Goal: Find contact information: Find contact information

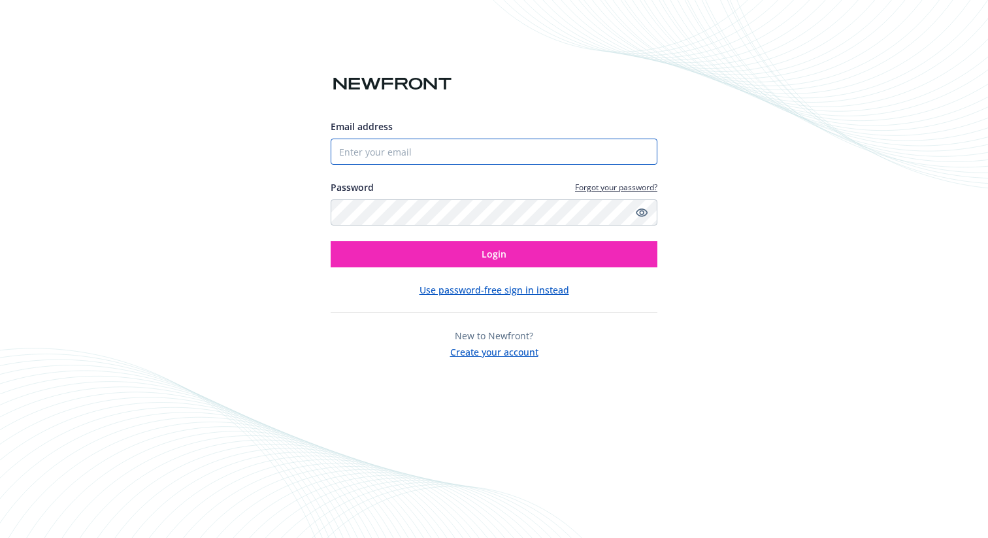
click at [509, 149] on input "Email address" at bounding box center [494, 152] width 327 height 26
type input "[EMAIL_ADDRESS][PERSON_NAME][DOMAIN_NAME]"
click at [493, 274] on div "Email address [EMAIL_ADDRESS][PERSON_NAME][DOMAIN_NAME] Password Forgot your pa…" at bounding box center [494, 239] width 327 height 239
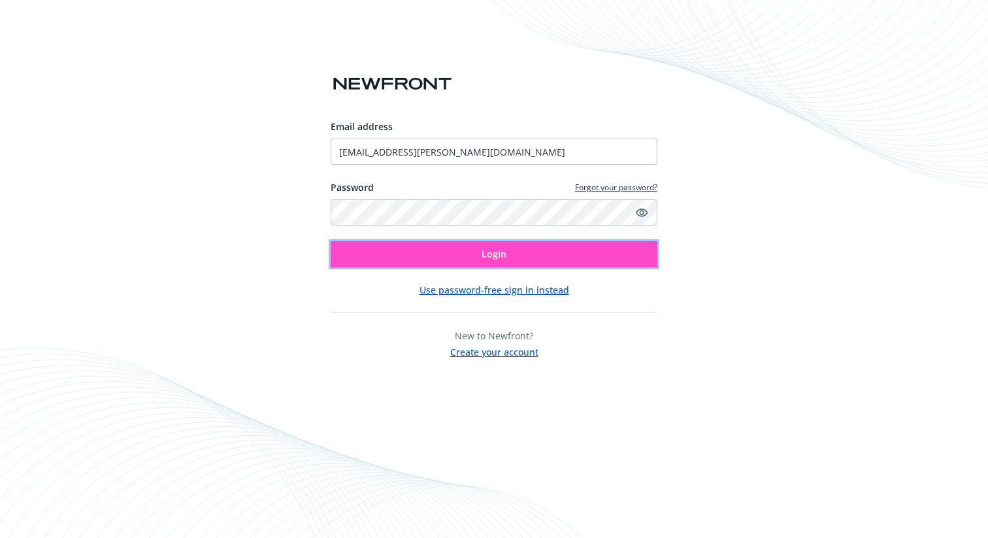
click at [485, 257] on span "Login" at bounding box center [494, 254] width 25 height 12
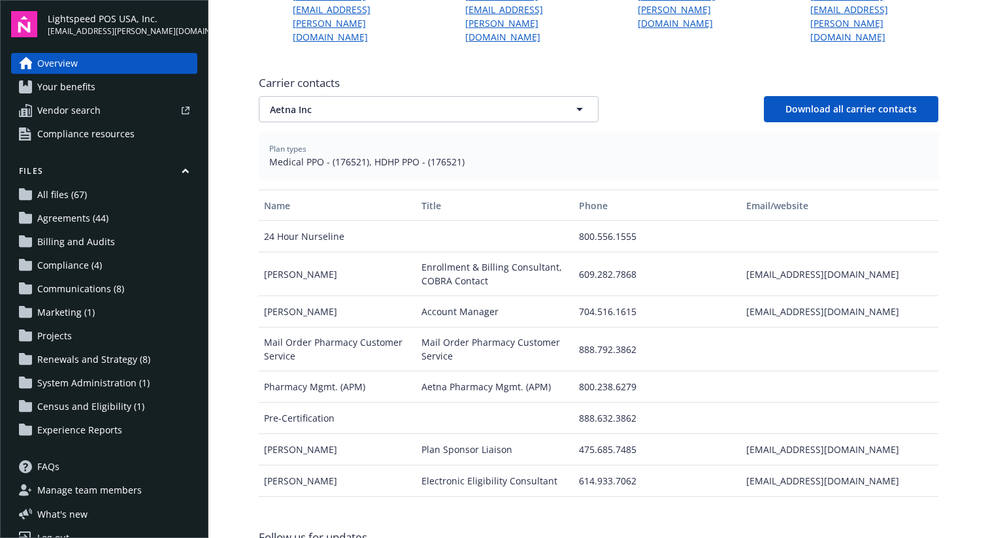
scroll to position [454, 0]
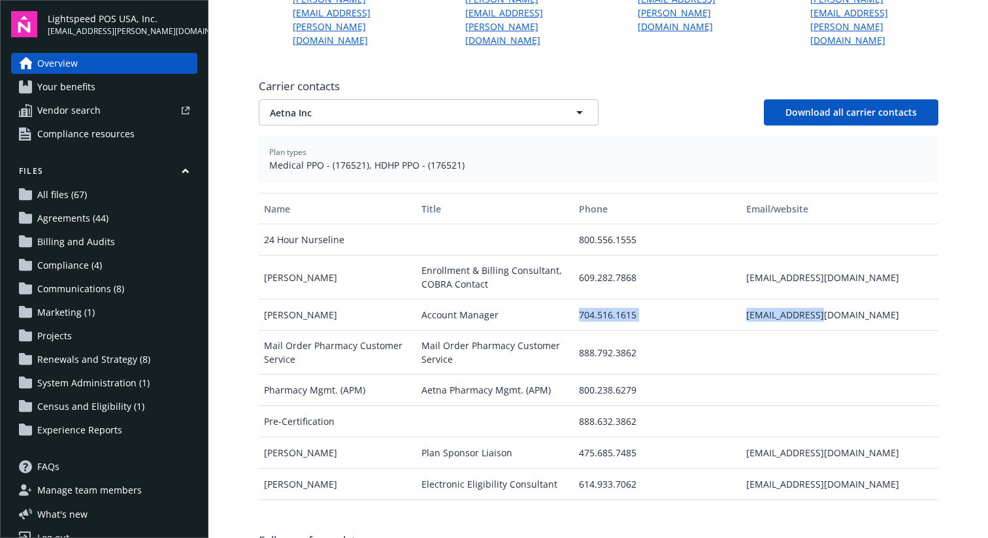
drag, startPoint x: 828, startPoint y: 271, endPoint x: 739, endPoint y: 261, distance: 89.4
click at [739, 299] on div "[PERSON_NAME] Account Manager 704.516.1615 [EMAIL_ADDRESS][DOMAIN_NAME]" at bounding box center [599, 314] width 680 height 31
click at [739, 299] on div "704.516.1615" at bounding box center [657, 314] width 167 height 31
drag, startPoint x: 838, startPoint y: 235, endPoint x: 745, endPoint y: 235, distance: 92.8
click at [745, 256] on div "[EMAIL_ADDRESS][DOMAIN_NAME]" at bounding box center [839, 278] width 197 height 44
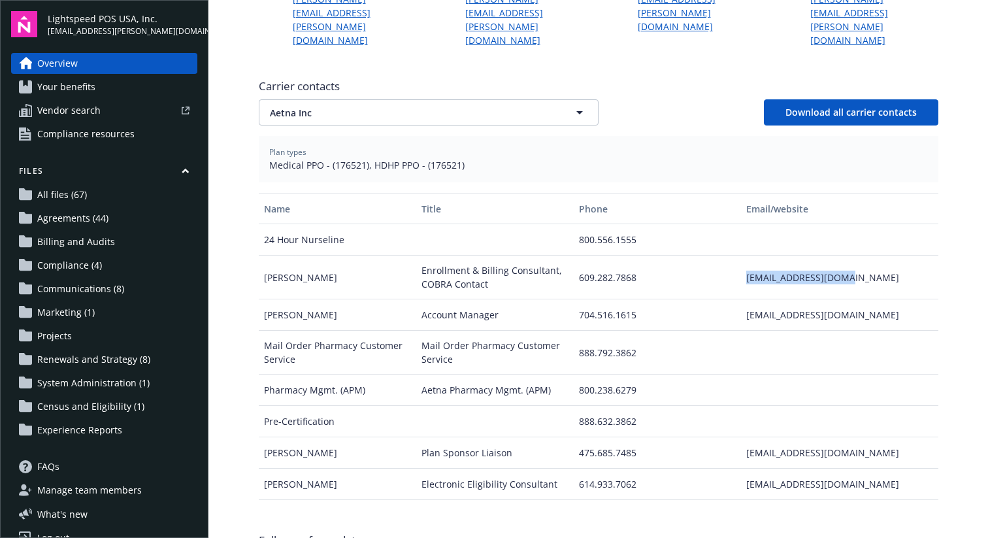
copy div "[EMAIL_ADDRESS][DOMAIN_NAME]"
click at [490, 99] on button "Aetna Inc" at bounding box center [429, 112] width 340 height 26
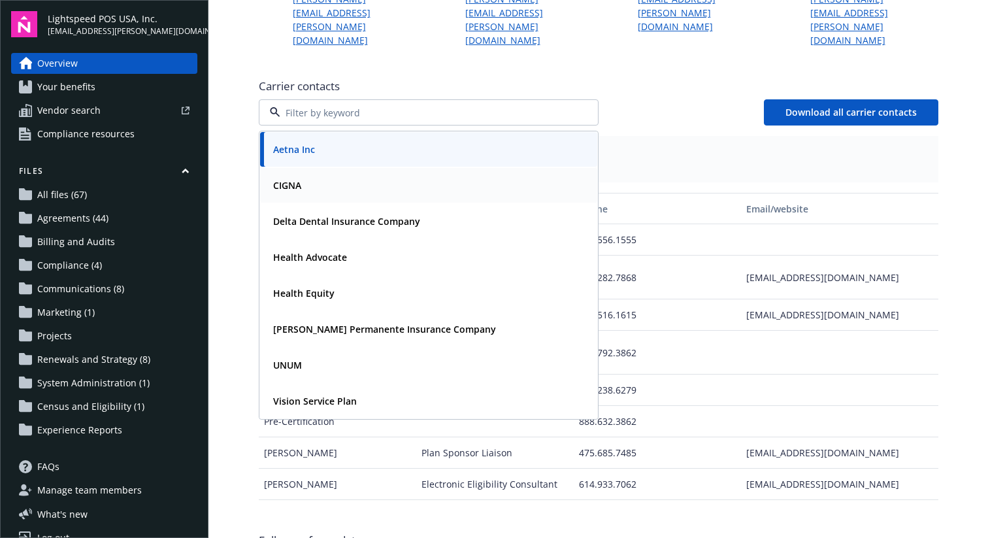
click at [478, 176] on div "CIGNA" at bounding box center [429, 185] width 322 height 19
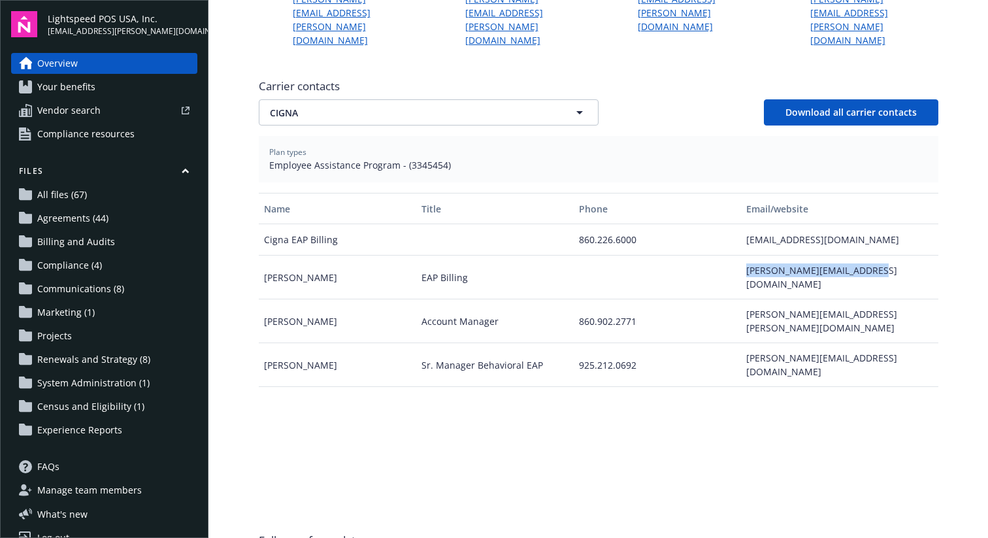
drag, startPoint x: 742, startPoint y: 227, endPoint x: 872, endPoint y: 226, distance: 130.1
click at [873, 256] on div "[PERSON_NAME][EMAIL_ADDRESS][DOMAIN_NAME]" at bounding box center [839, 278] width 197 height 44
copy div "[PERSON_NAME][EMAIL_ADDRESS][DOMAIN_NAME]"
click at [484, 78] on div "Carrier contacts CIGNA Download all carrier contacts" at bounding box center [599, 101] width 680 height 47
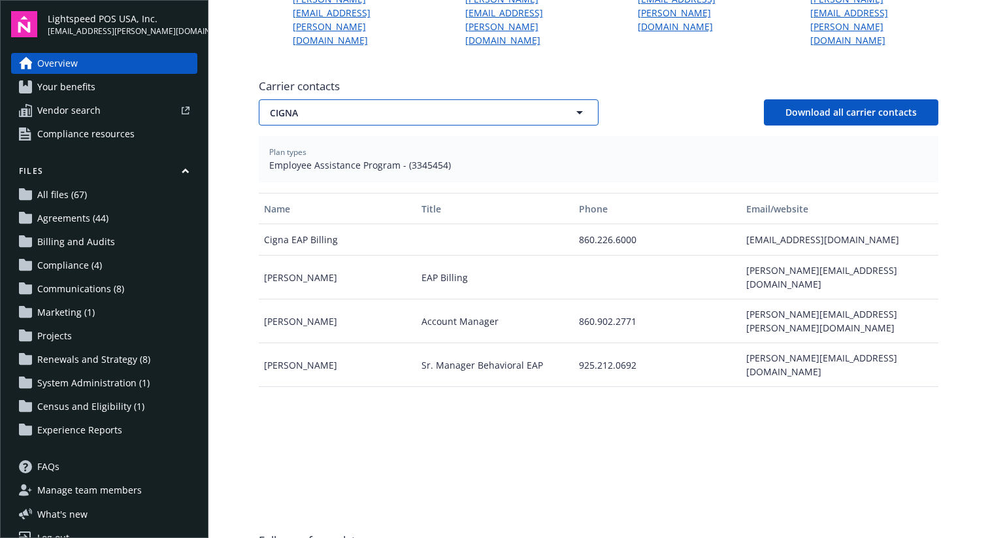
click at [433, 106] on span "CIGNA" at bounding box center [406, 113] width 272 height 14
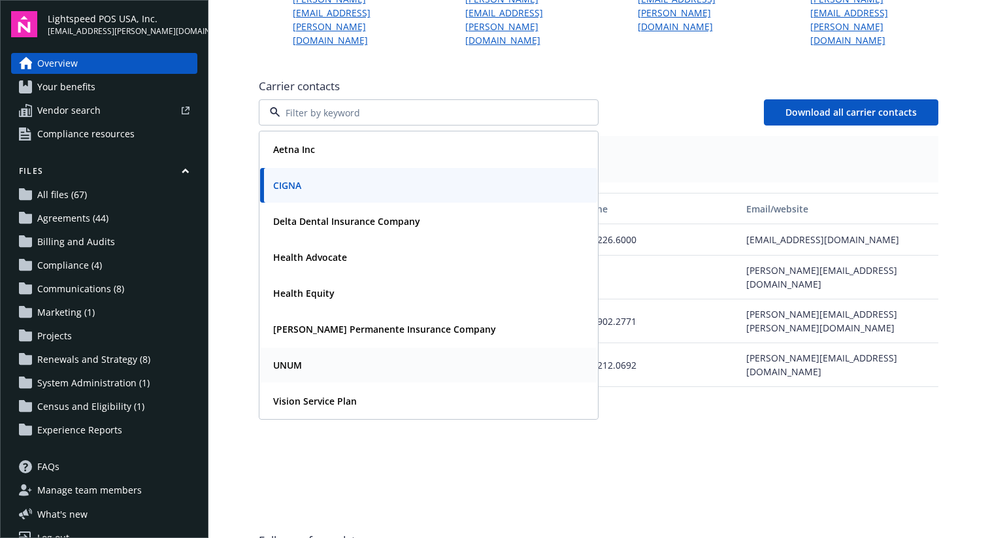
click at [383, 356] on div "UNUM" at bounding box center [429, 365] width 322 height 19
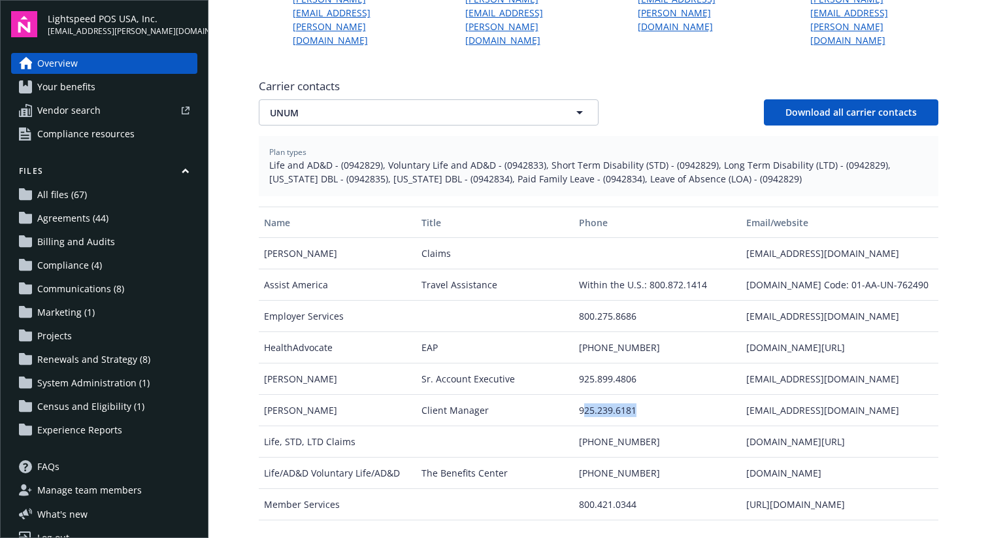
drag, startPoint x: 584, startPoint y: 381, endPoint x: 639, endPoint y: 381, distance: 54.3
click at [639, 395] on div "925.239.6181" at bounding box center [657, 410] width 167 height 31
drag, startPoint x: 744, startPoint y: 385, endPoint x: 829, endPoint y: 385, distance: 85.6
click at [829, 395] on div "[EMAIL_ADDRESS][DOMAIN_NAME]" at bounding box center [839, 410] width 197 height 31
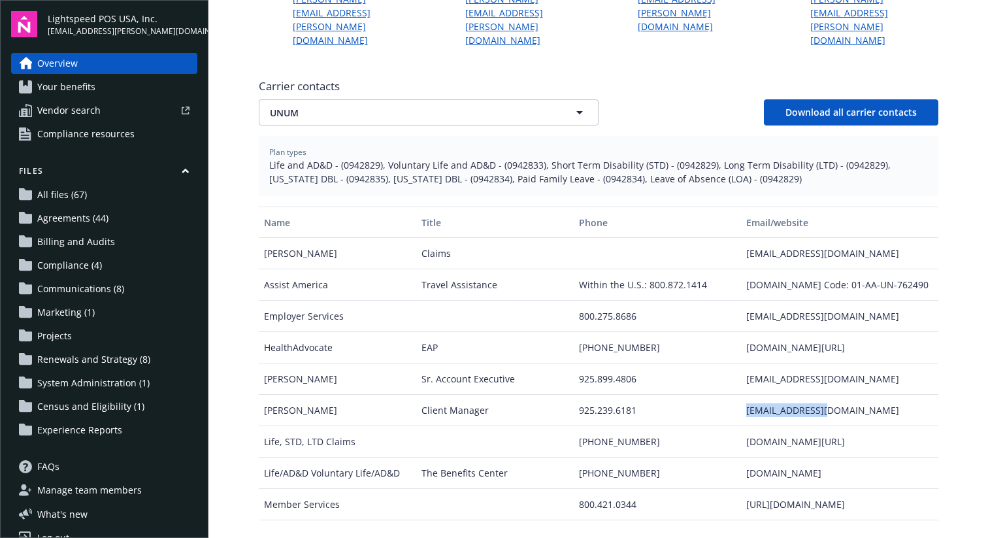
copy div "[EMAIL_ADDRESS][DOMAIN_NAME]"
click at [449, 106] on span "UNUM" at bounding box center [406, 113] width 272 height 14
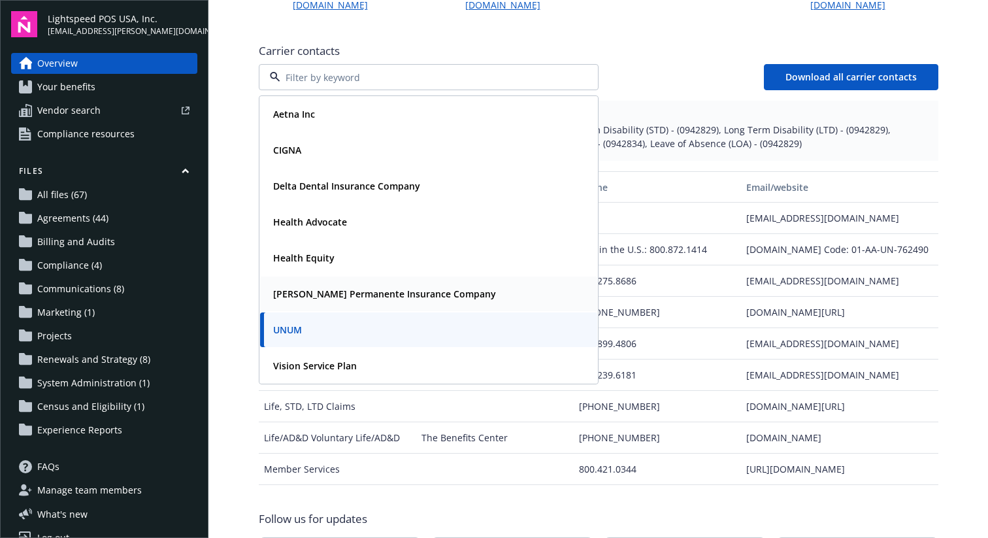
scroll to position [501, 0]
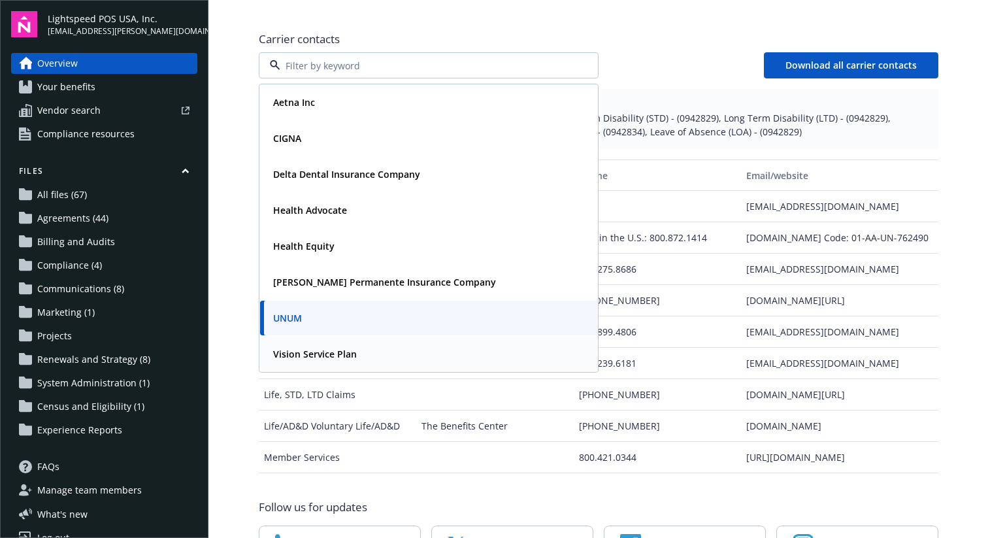
click at [379, 344] on div "Vision Service Plan" at bounding box center [429, 353] width 322 height 19
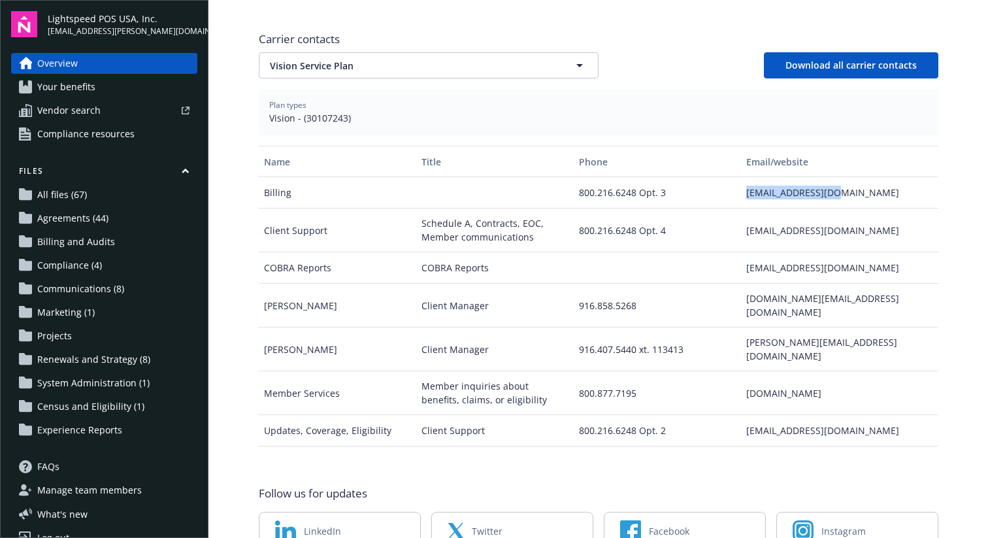
drag, startPoint x: 744, startPoint y: 154, endPoint x: 840, endPoint y: 154, distance: 96.1
click at [841, 177] on div "[EMAIL_ADDRESS][DOMAIN_NAME]" at bounding box center [839, 192] width 197 height 31
copy div "[EMAIL_ADDRESS][DOMAIN_NAME]"
click at [416, 59] on span "Vision Service Plan" at bounding box center [406, 66] width 272 height 14
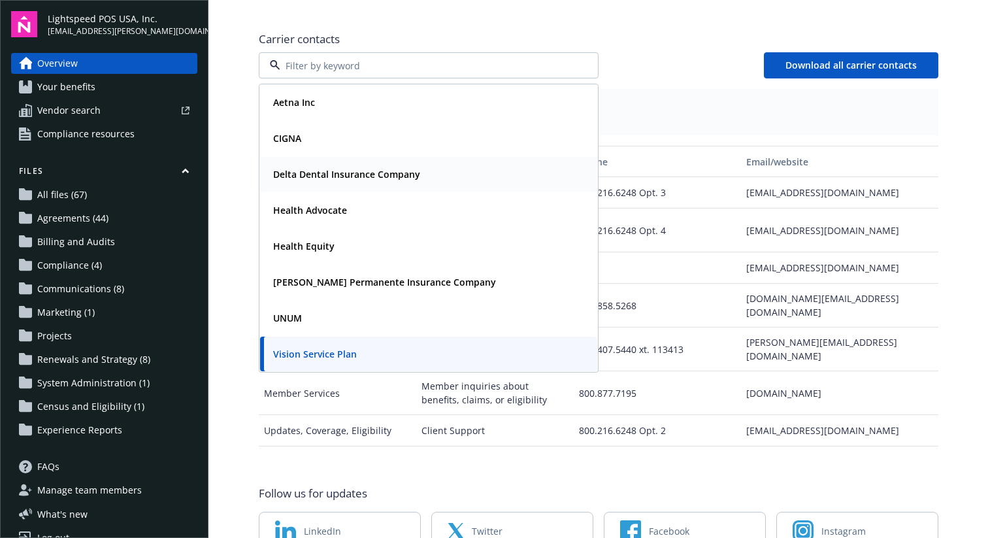
click at [403, 168] on strong "Delta Dental Insurance Company" at bounding box center [346, 174] width 147 height 12
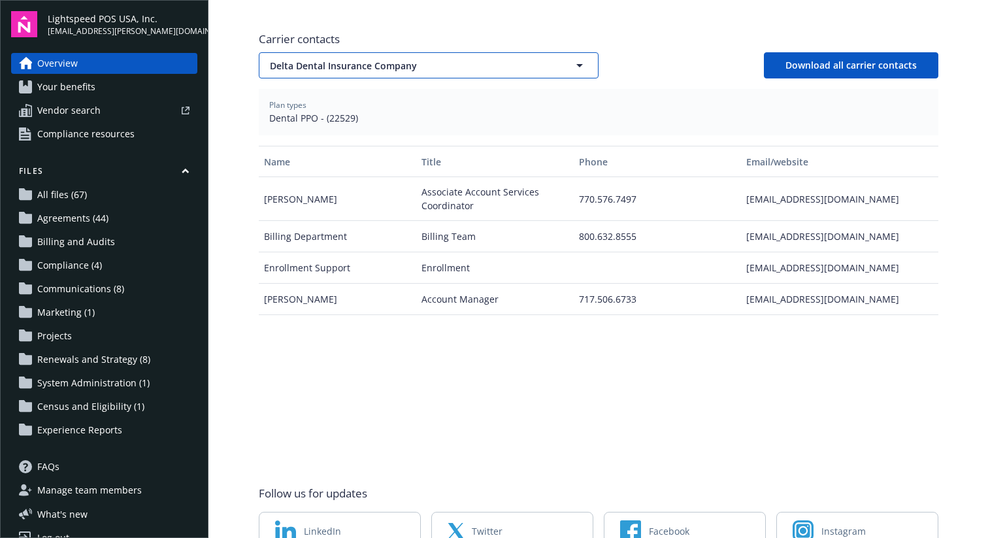
click at [479, 52] on button "Delta Dental Insurance Company" at bounding box center [429, 65] width 340 height 26
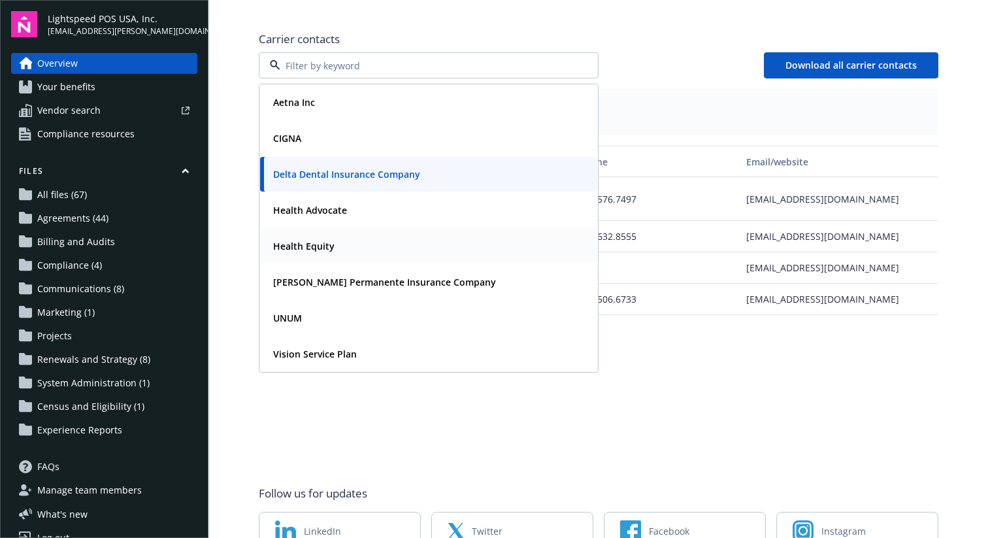
click at [401, 237] on div "Health Equity" at bounding box center [429, 246] width 322 height 19
